Goal: Task Accomplishment & Management: Use online tool/utility

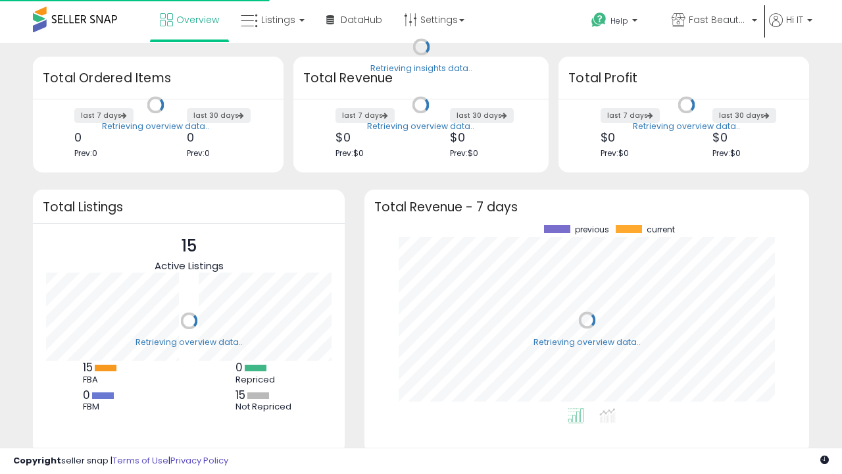
scroll to position [183, 419]
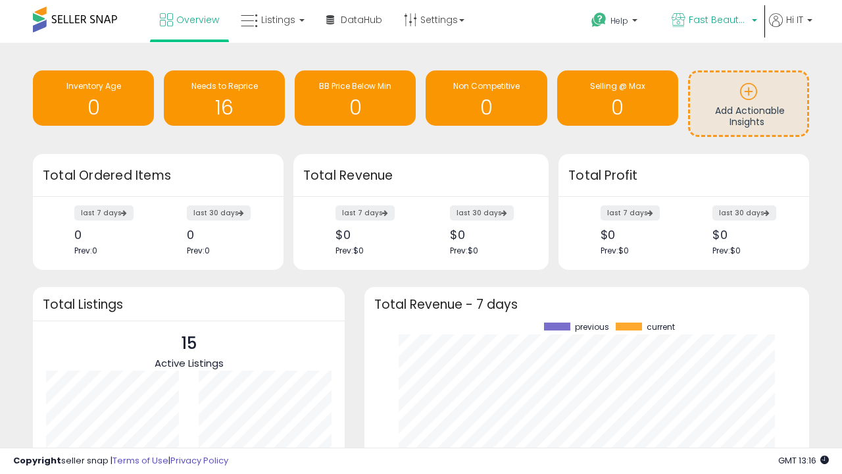
click at [713, 21] on span "Fast Beauty ([GEOGRAPHIC_DATA])" at bounding box center [718, 19] width 59 height 13
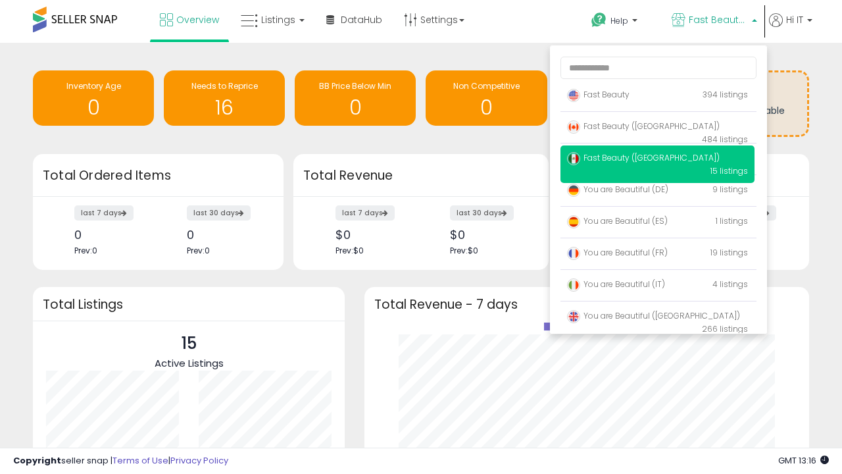
click at [657, 128] on span "Fast Beauty ([GEOGRAPHIC_DATA])" at bounding box center [643, 125] width 153 height 11
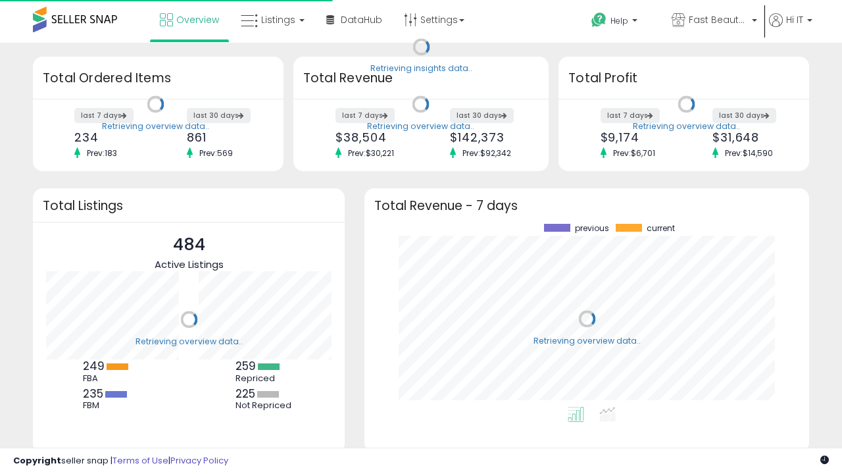
scroll to position [183, 419]
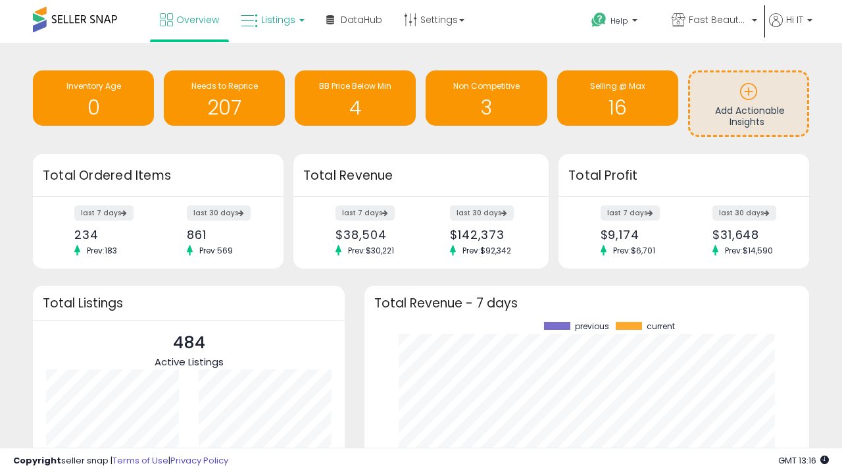
click at [271, 20] on span "Listings" at bounding box center [278, 19] width 34 height 13
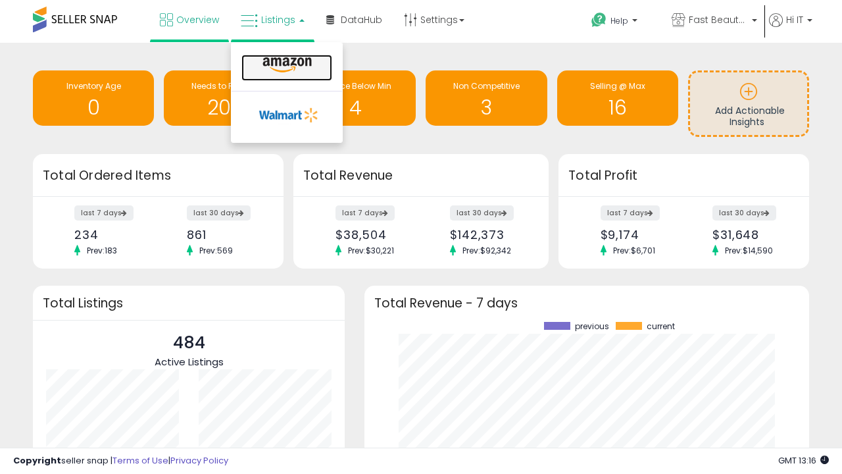
click at [286, 65] on icon at bounding box center [287, 65] width 57 height 17
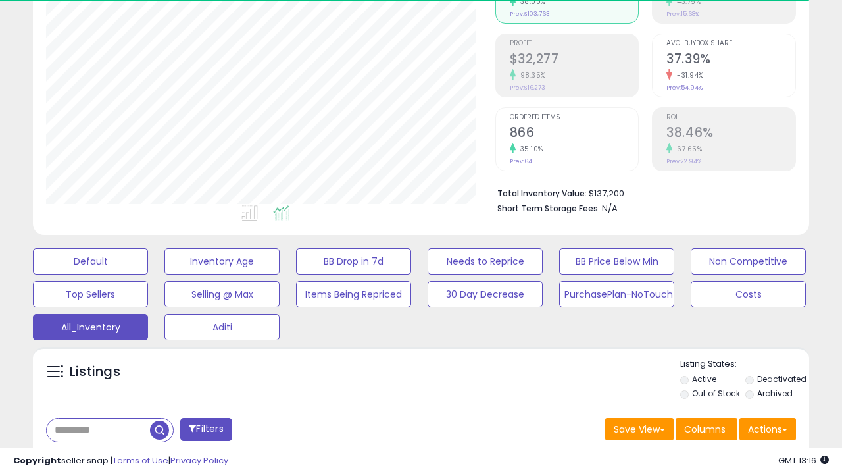
scroll to position [393, 0]
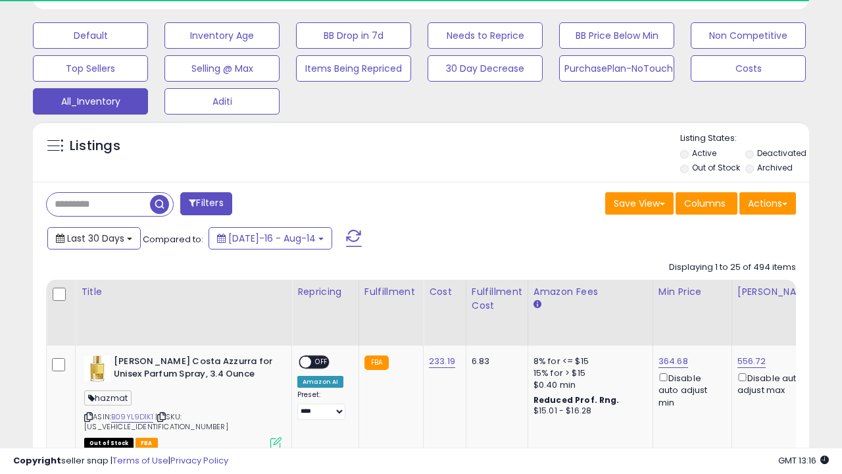
click at [93, 237] on span "Last 30 Days" at bounding box center [95, 238] width 57 height 13
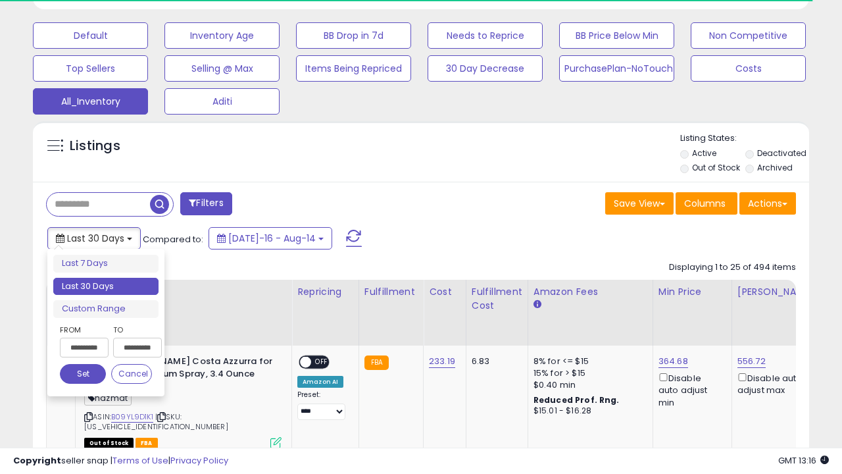
scroll to position [270, 449]
click at [106, 286] on li "Last 30 Days" at bounding box center [105, 287] width 105 height 18
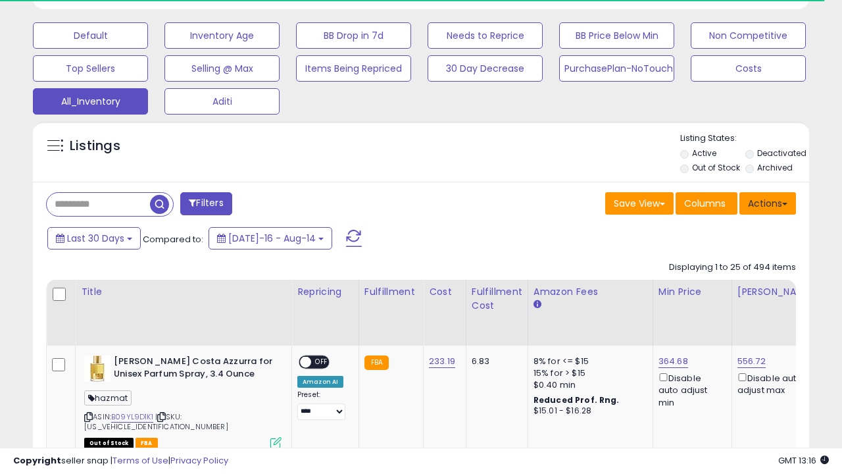
click at [768, 202] on button "Actions" at bounding box center [768, 203] width 57 height 22
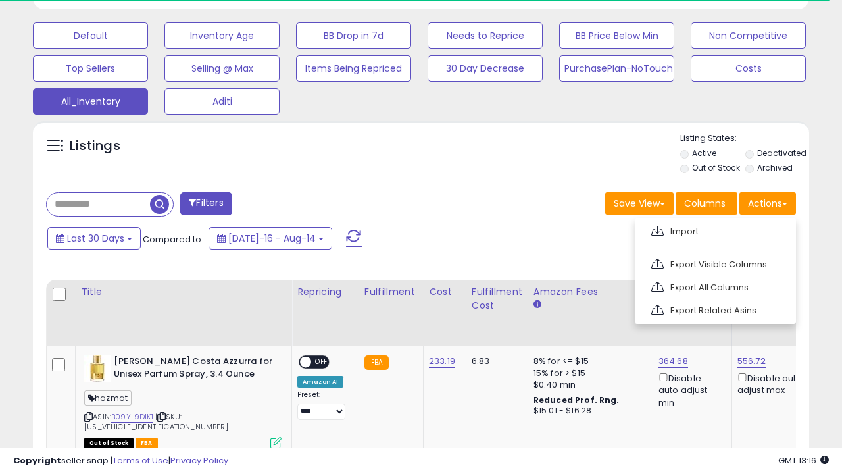
click at [714, 286] on link "Export All Columns" at bounding box center [714, 287] width 144 height 20
